Goal: Find specific page/section: Find specific page/section

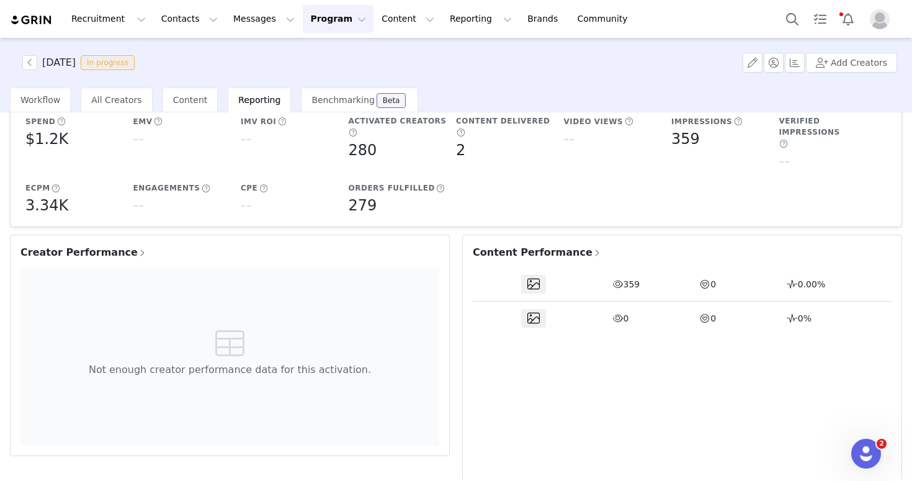
scroll to position [162, 0]
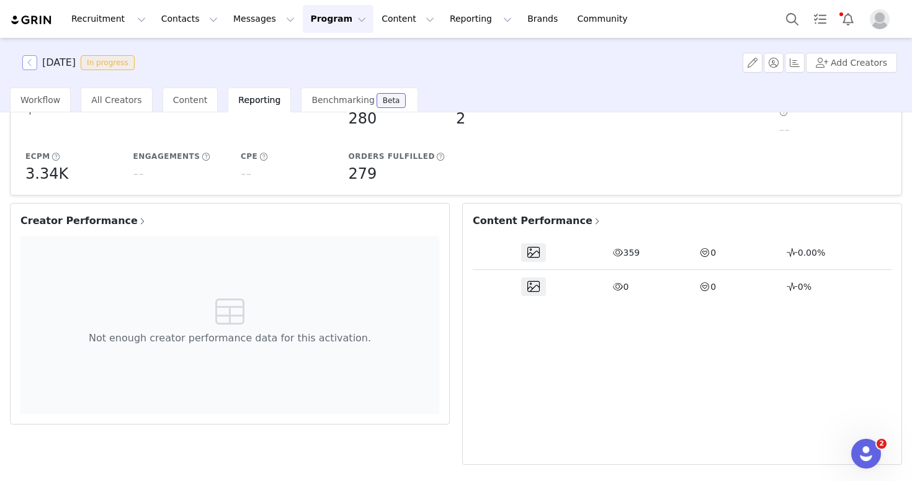
click at [26, 61] on button "button" at bounding box center [29, 62] width 15 height 15
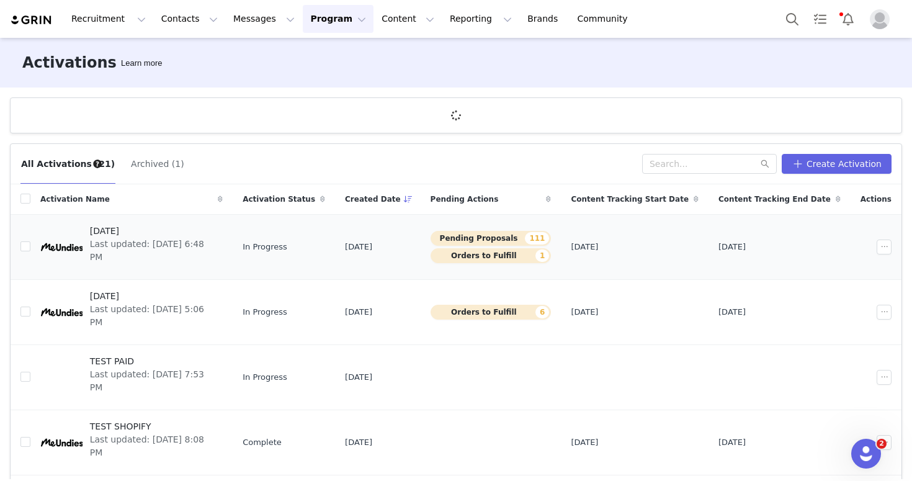
click at [71, 254] on div at bounding box center [61, 246] width 42 height 43
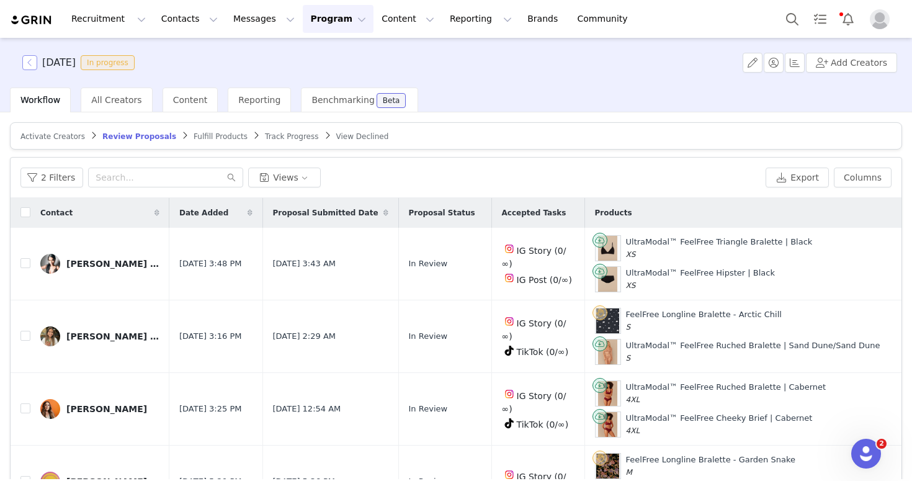
click at [31, 63] on button "button" at bounding box center [29, 62] width 15 height 15
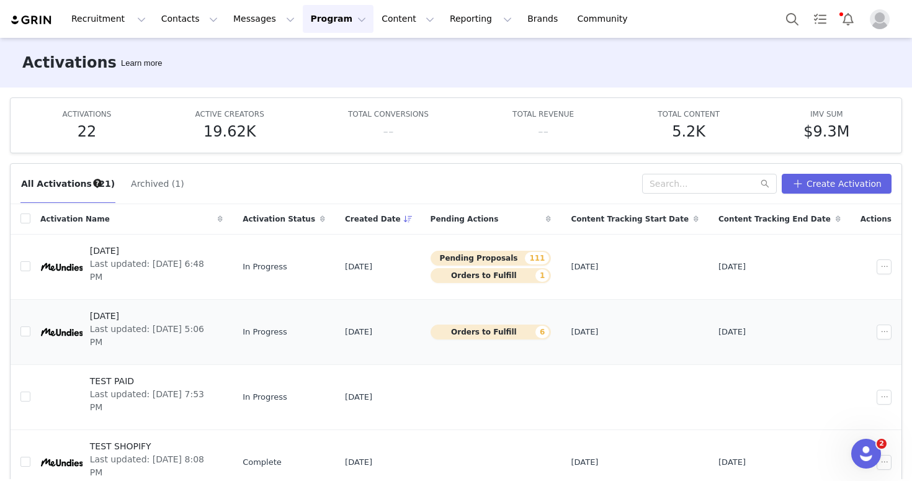
click at [132, 320] on span "[DATE]" at bounding box center [152, 316] width 125 height 13
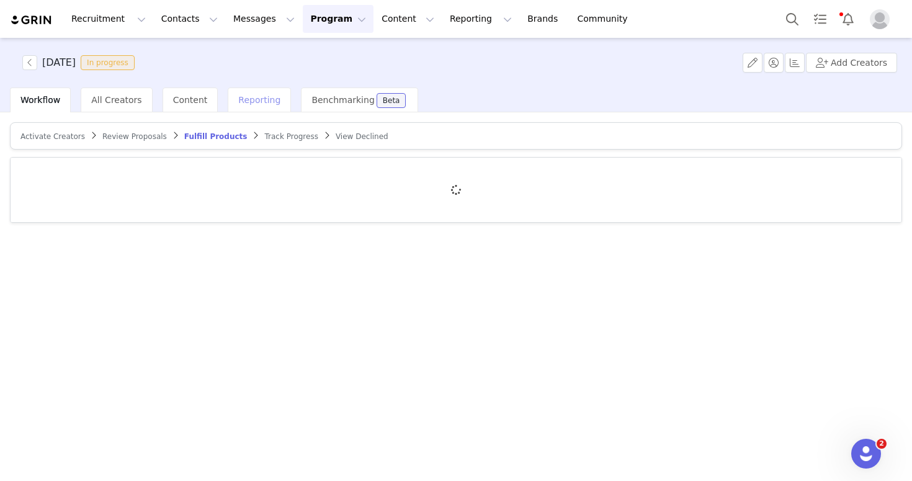
click at [255, 99] on span "Reporting" at bounding box center [259, 100] width 42 height 10
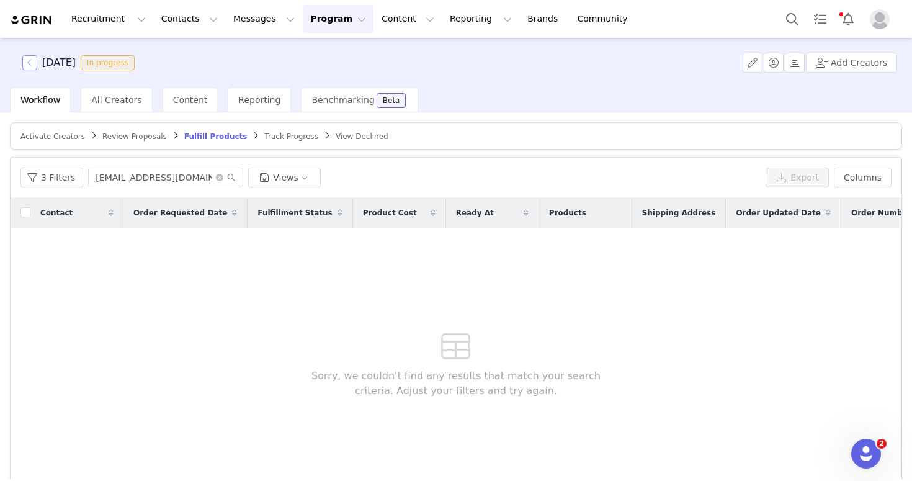
click at [29, 66] on button "button" at bounding box center [29, 62] width 15 height 15
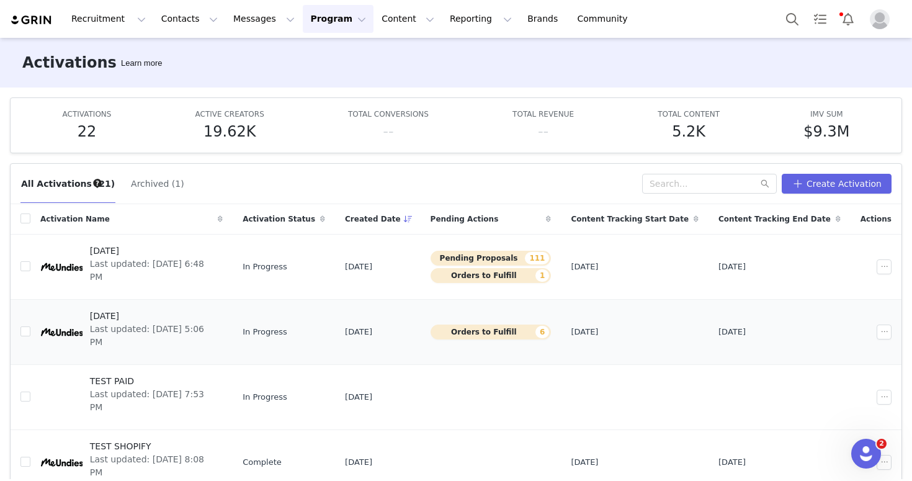
click at [68, 341] on div at bounding box center [61, 331] width 42 height 43
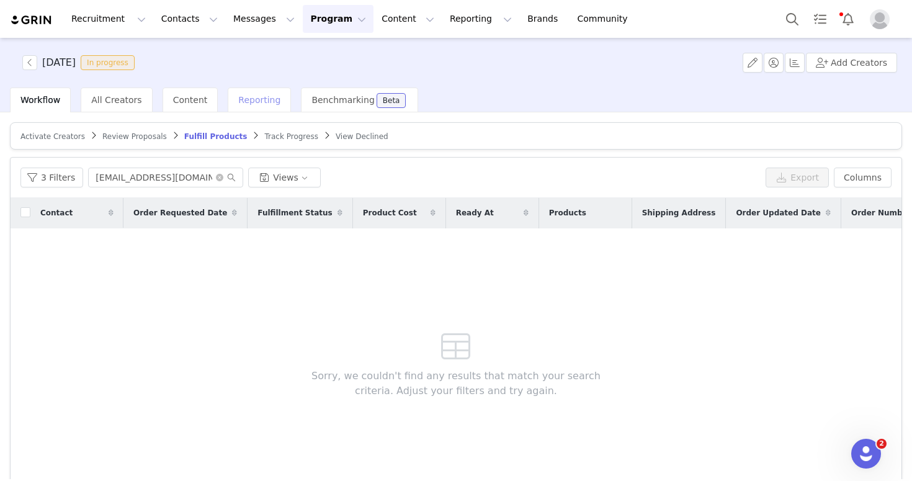
click at [252, 105] on div "Reporting" at bounding box center [259, 100] width 63 height 25
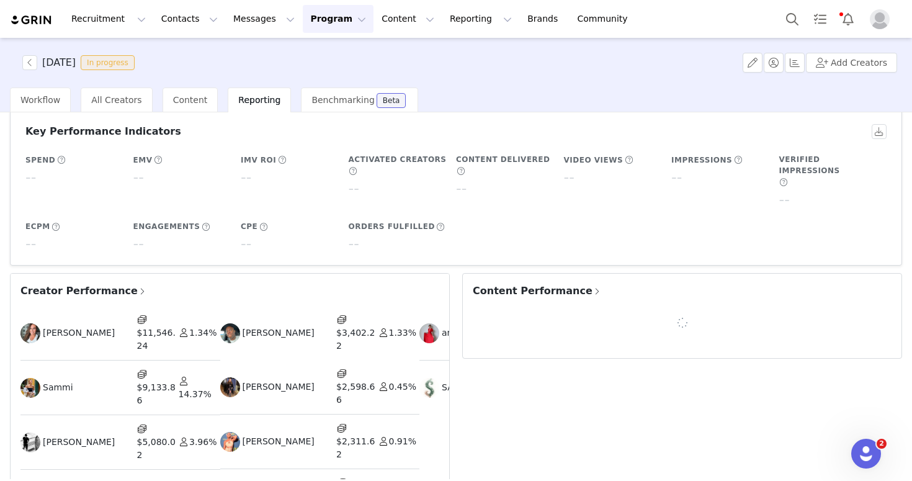
scroll to position [163, 0]
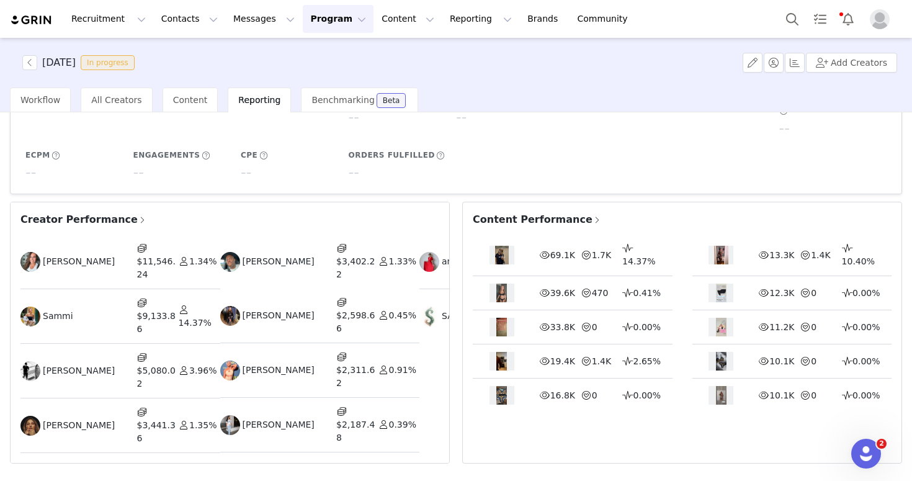
click at [495, 246] on img at bounding box center [502, 255] width 14 height 19
click at [539, 249] on span at bounding box center [544, 255] width 11 height 13
drag, startPoint x: 505, startPoint y: 236, endPoint x: 498, endPoint y: 245, distance: 10.7
click at [504, 246] on div at bounding box center [502, 255] width 25 height 19
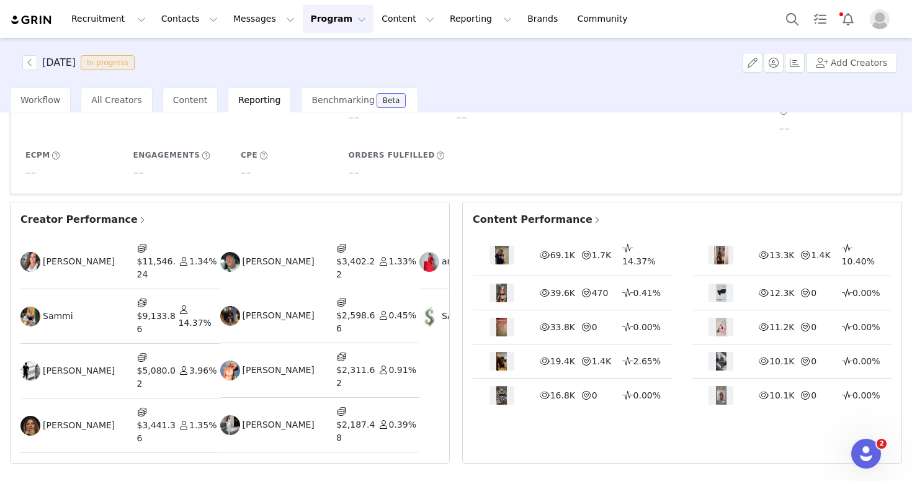
click at [498, 246] on img at bounding box center [502, 255] width 14 height 19
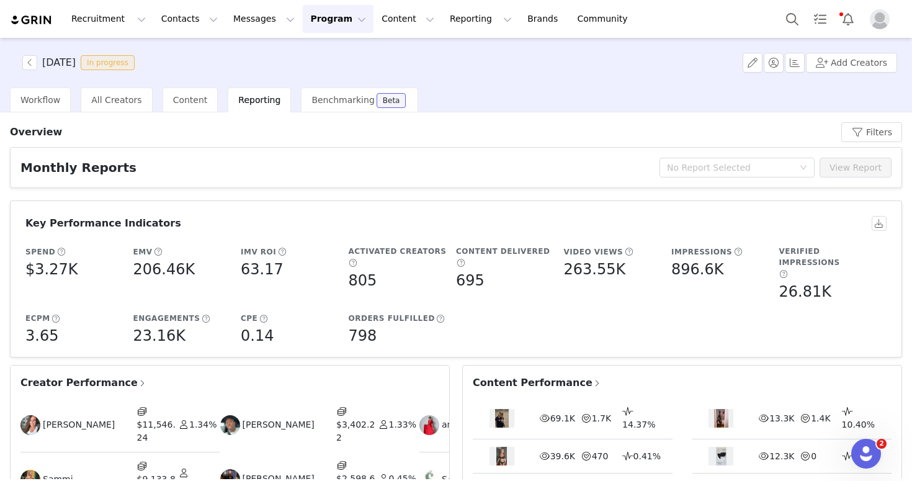
scroll to position [170, 0]
